Goal: Task Accomplishment & Management: Manage account settings

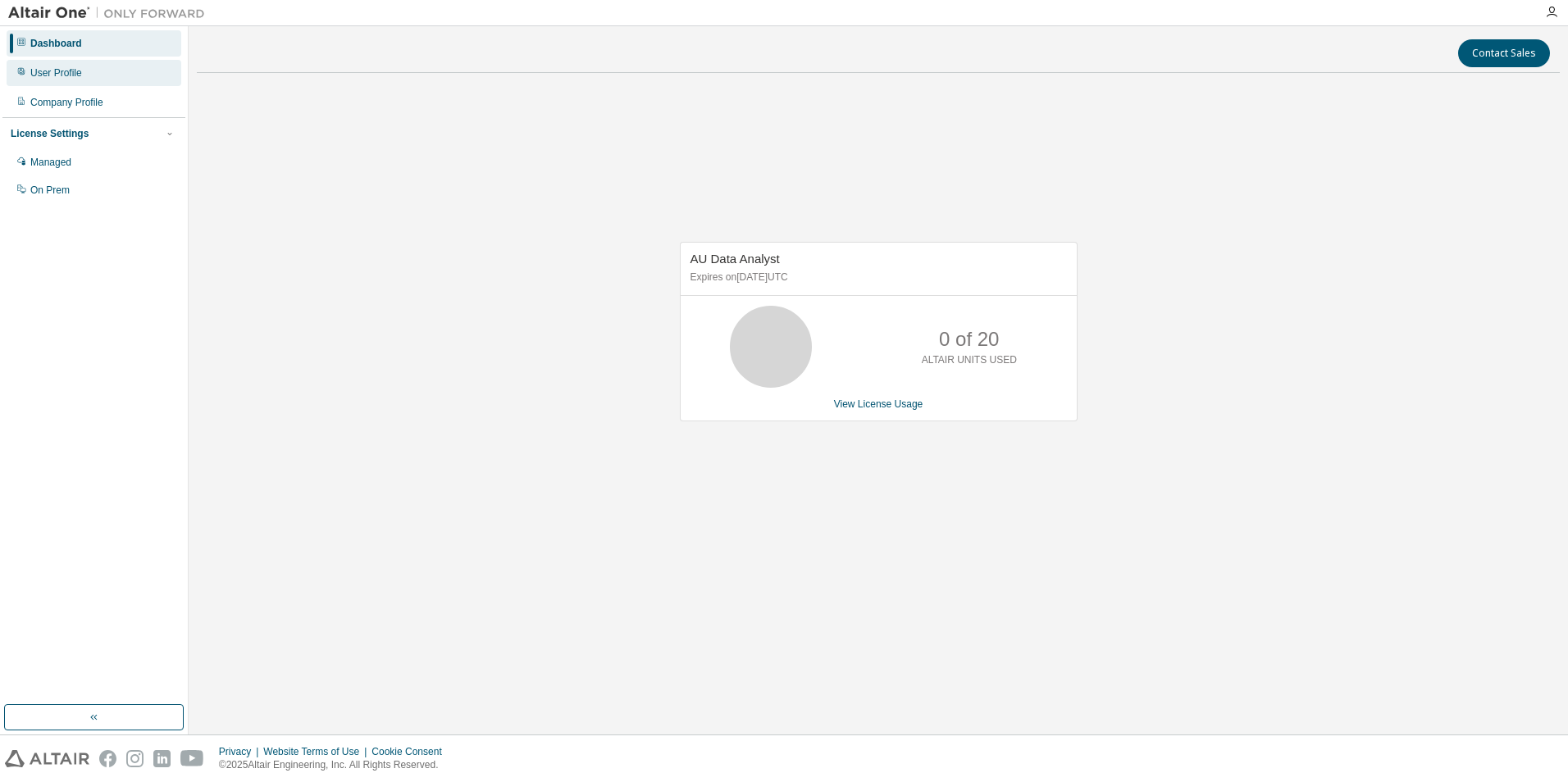
click at [65, 82] on div "User Profile" at bounding box center [93, 73] width 175 height 26
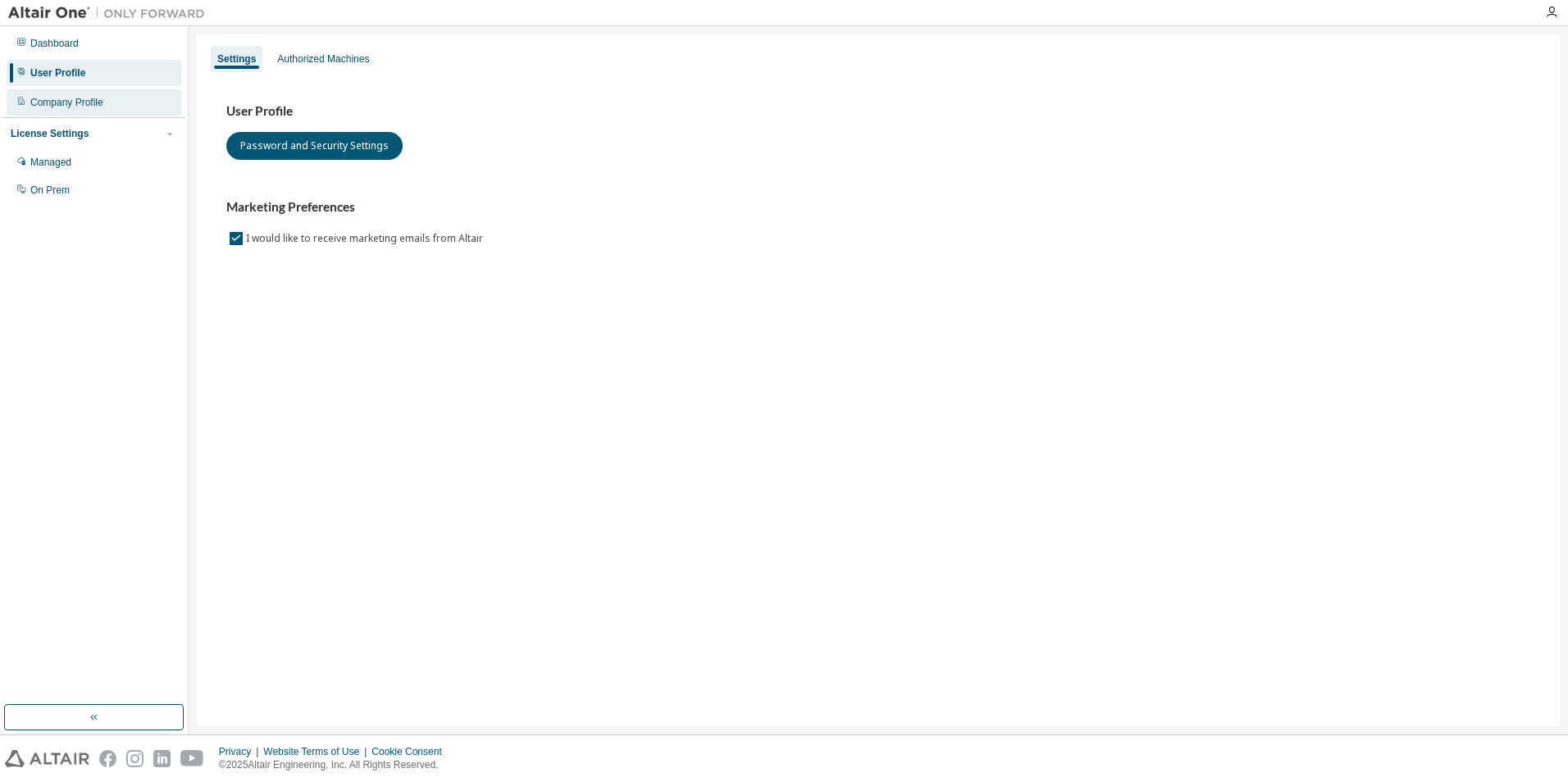
click at [67, 108] on div "Company Profile" at bounding box center [67, 102] width 73 height 13
